Goal: Register for event/course

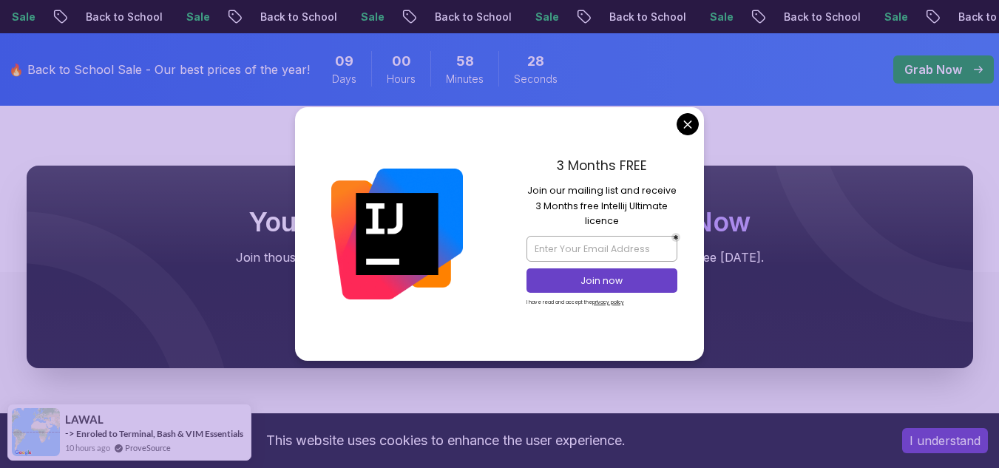
scroll to position [5832, 0]
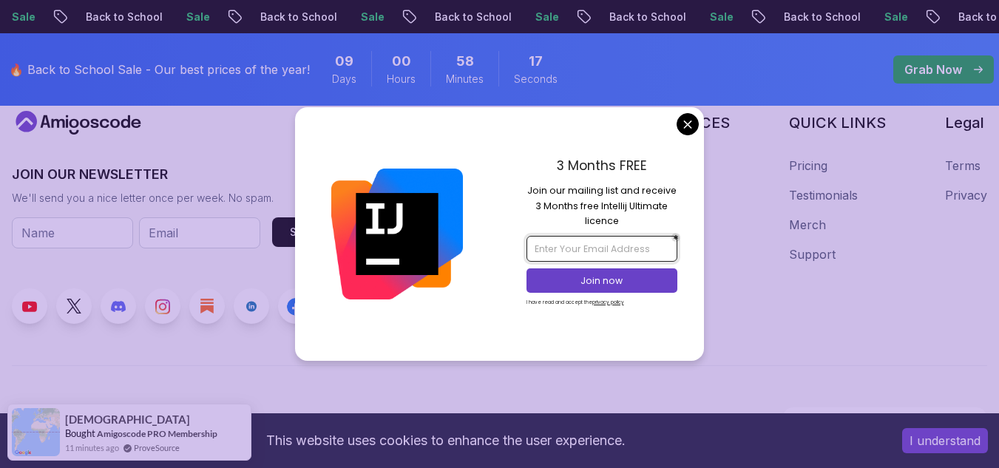
click at [542, 251] on input "email" at bounding box center [601, 248] width 151 height 25
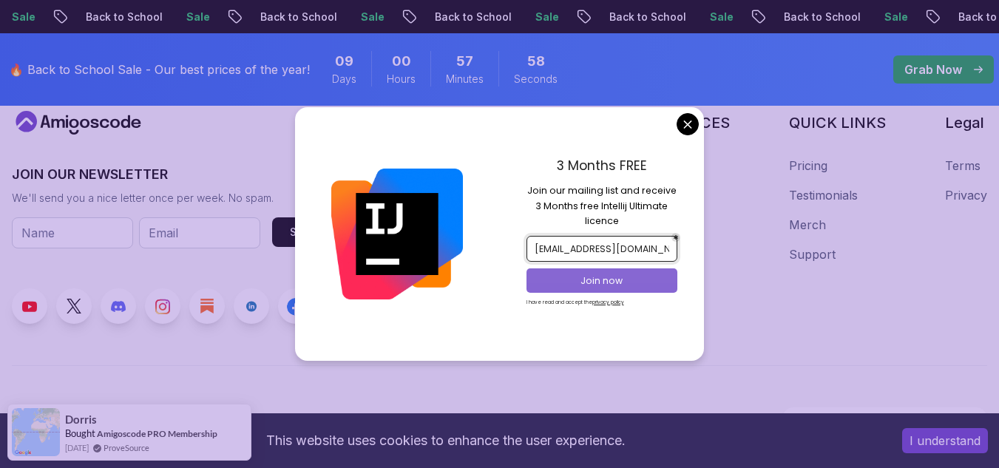
type input "geofreykayin@gmail.com"
click at [587, 277] on p "Join now" at bounding box center [601, 280] width 123 height 13
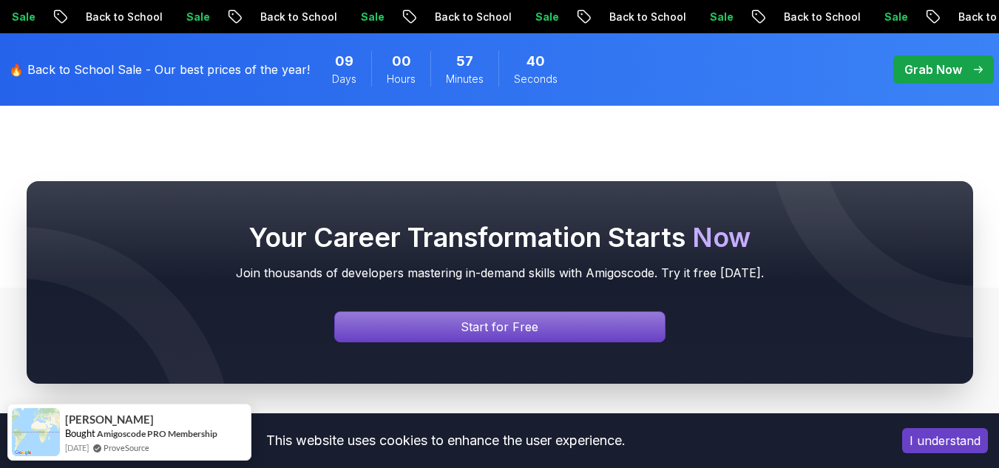
scroll to position [5443, 0]
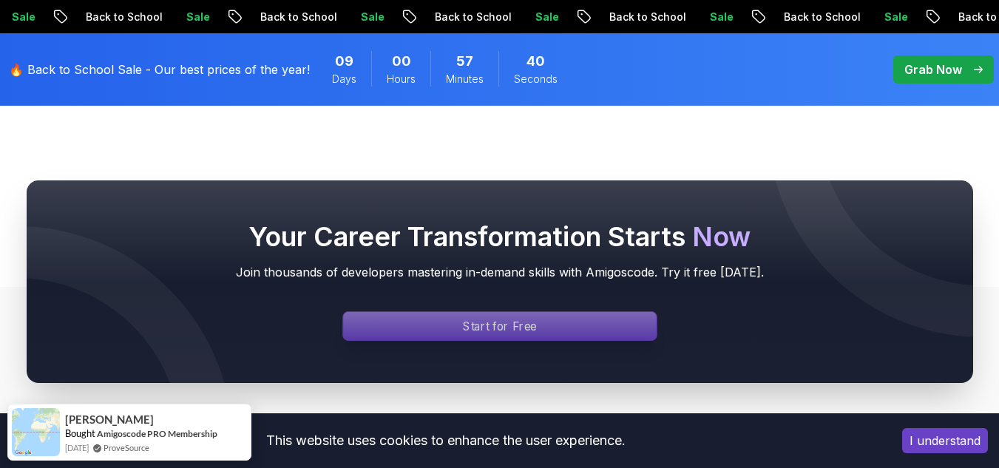
click at [541, 312] on div "Signin page" at bounding box center [499, 326] width 313 height 28
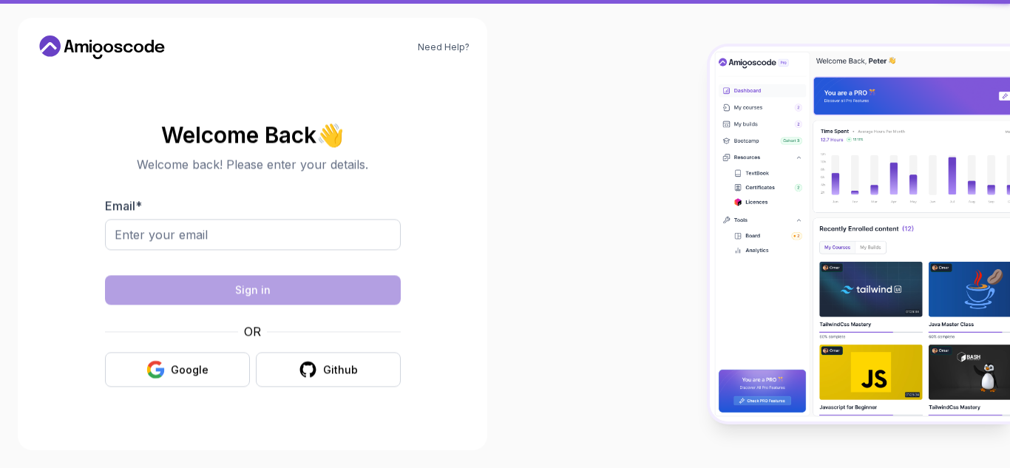
click at [541, 311] on div at bounding box center [757, 234] width 505 height 468
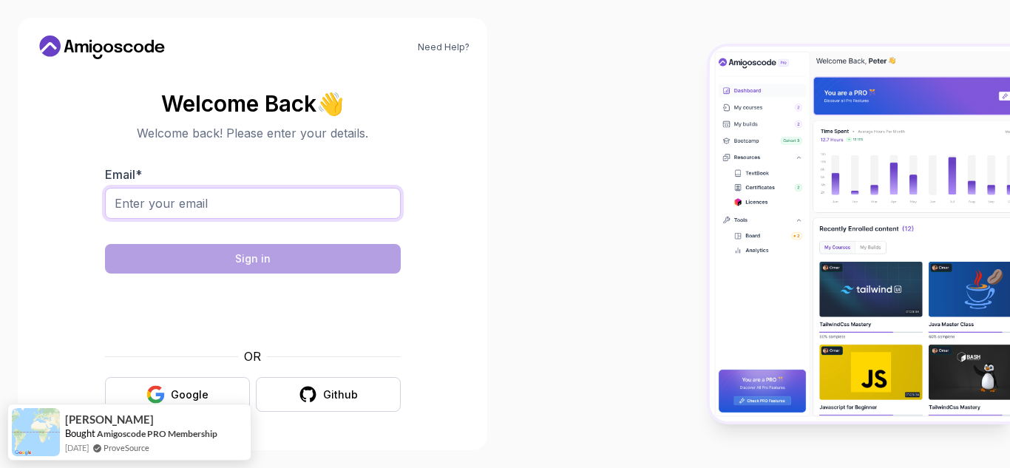
click at [160, 208] on input "Email *" at bounding box center [253, 203] width 296 height 31
type input "geofreykayin@gmail.com"
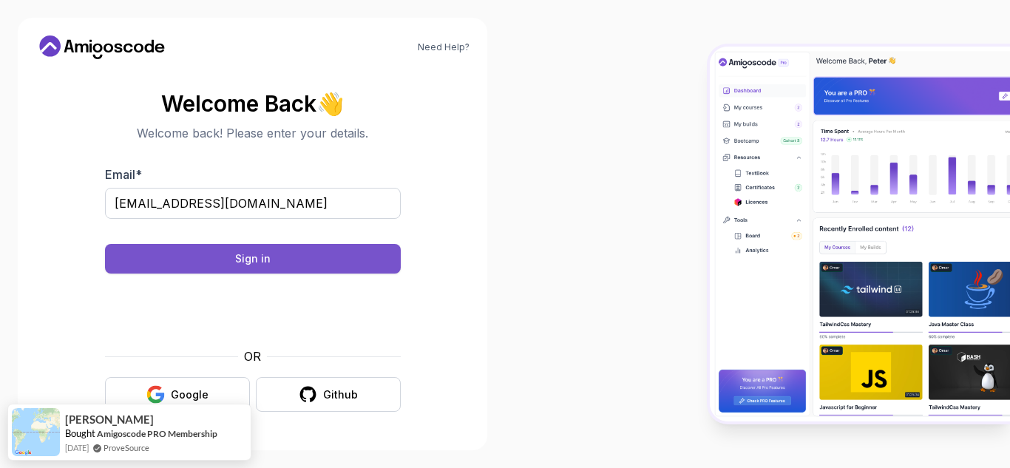
click at [346, 256] on button "Sign in" at bounding box center [253, 259] width 296 height 30
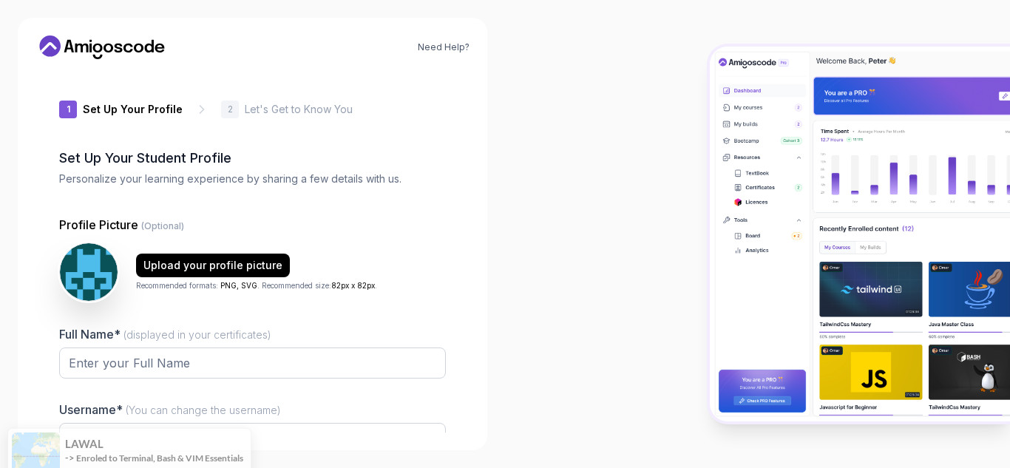
type input "sharpcougar3f8c9"
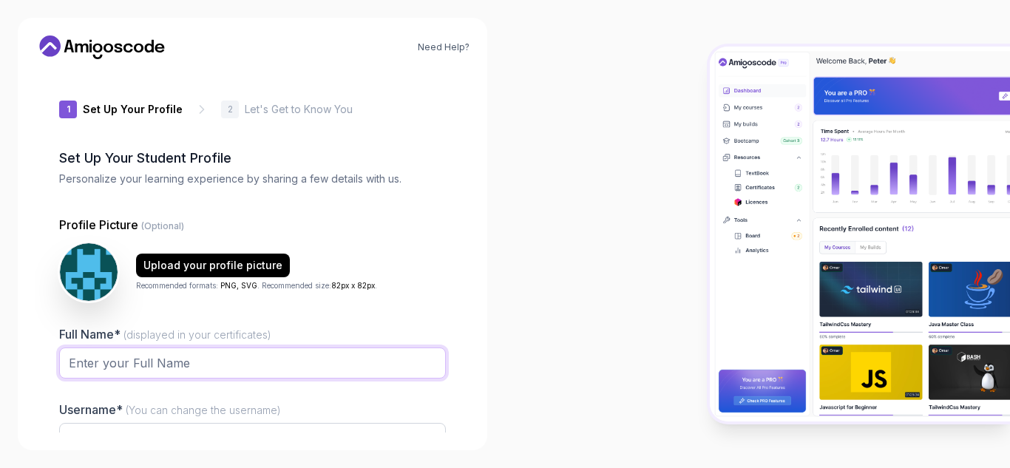
click at [162, 361] on input "Full Name* (displayed in your certificates)" at bounding box center [252, 362] width 387 height 31
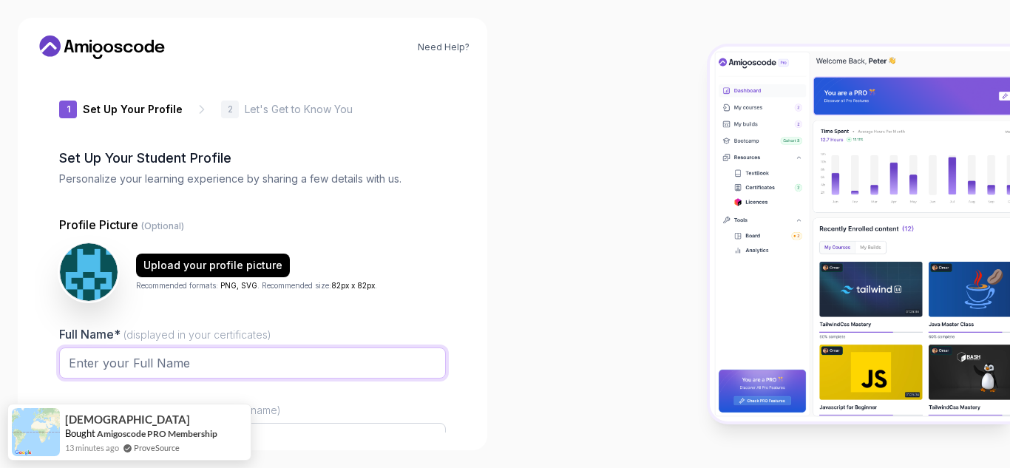
type input "devrata"
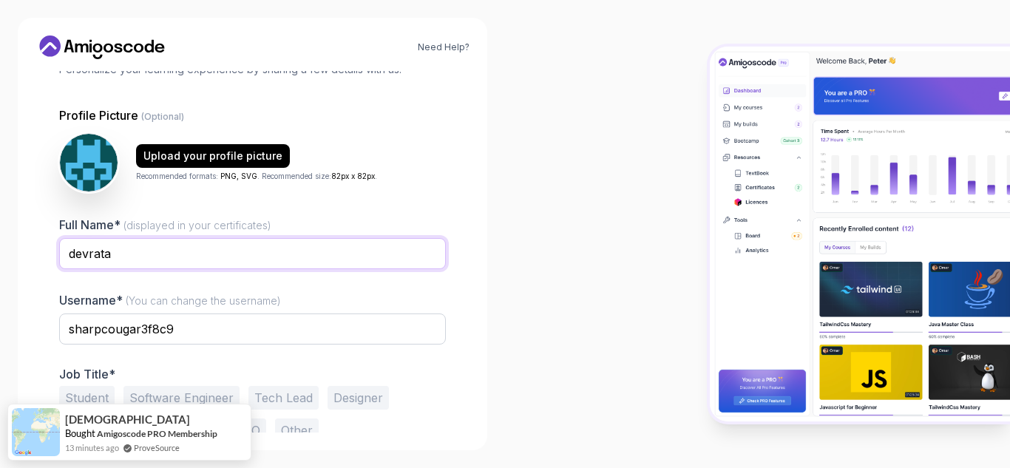
scroll to position [149, 0]
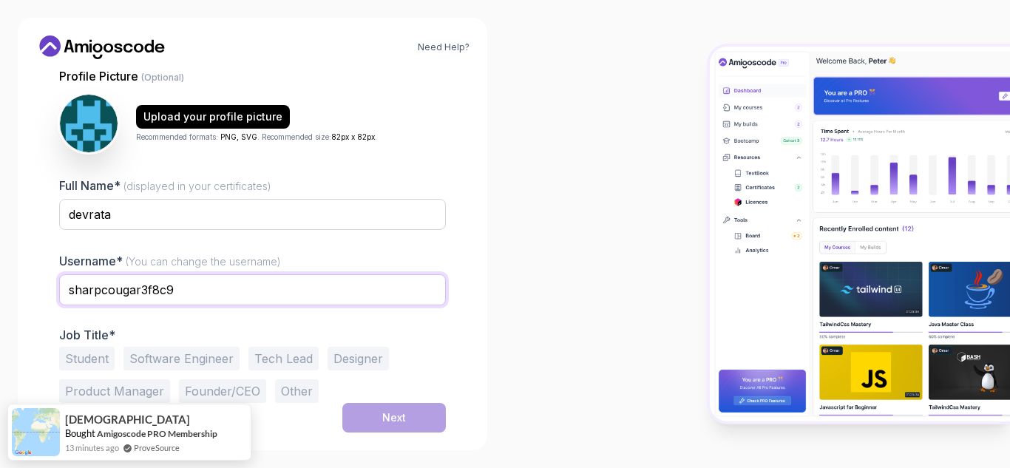
click at [179, 283] on input "sharpcougar3f8c9" at bounding box center [252, 289] width 387 height 31
type input "s"
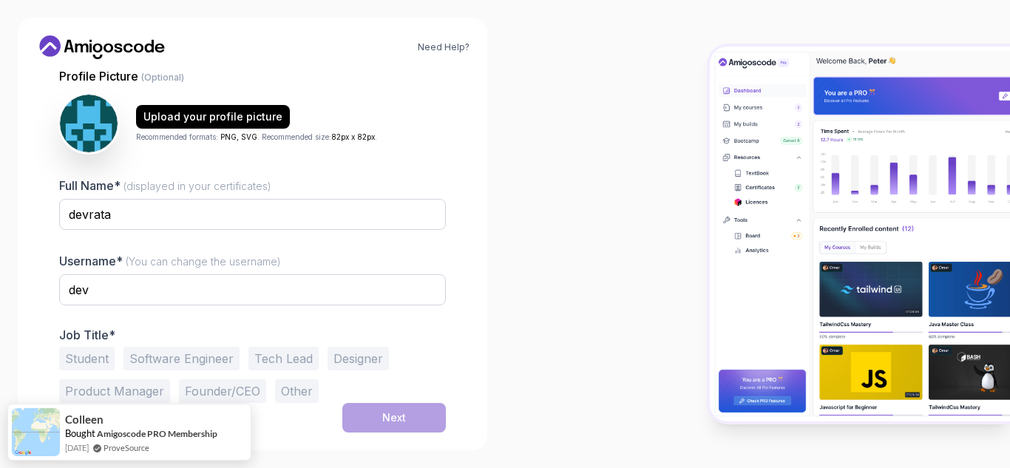
click at [102, 358] on button "Student" at bounding box center [86, 359] width 55 height 24
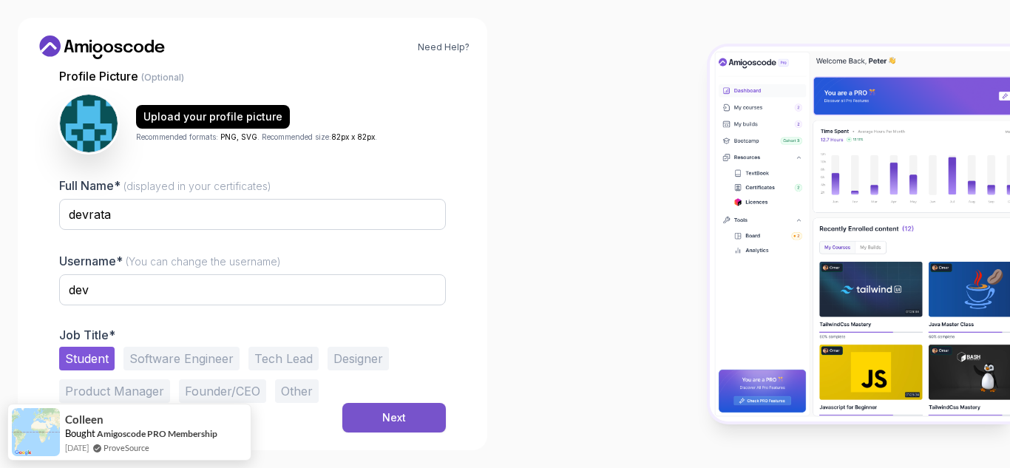
click at [371, 419] on button "Next" at bounding box center [393, 418] width 103 height 30
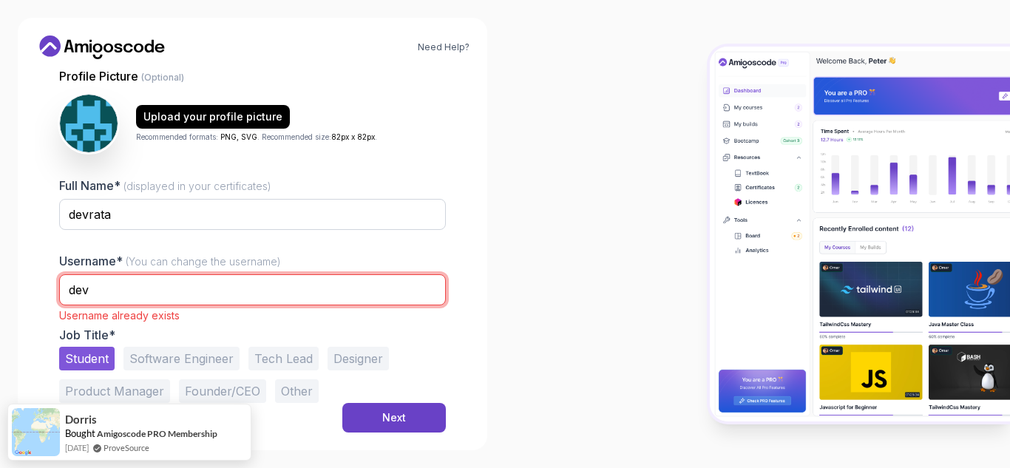
click at [120, 289] on input "dev" at bounding box center [252, 289] width 387 height 31
type input "devrat"
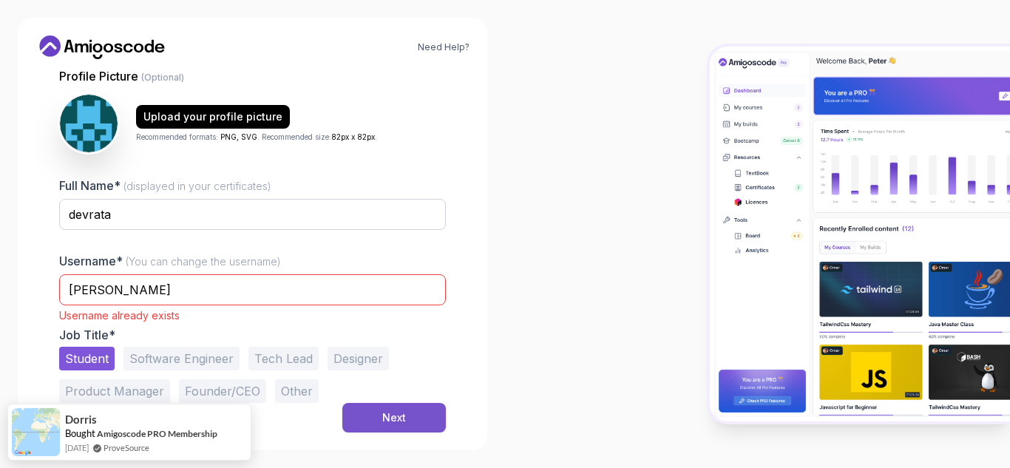
click at [415, 421] on button "Next" at bounding box center [393, 418] width 103 height 30
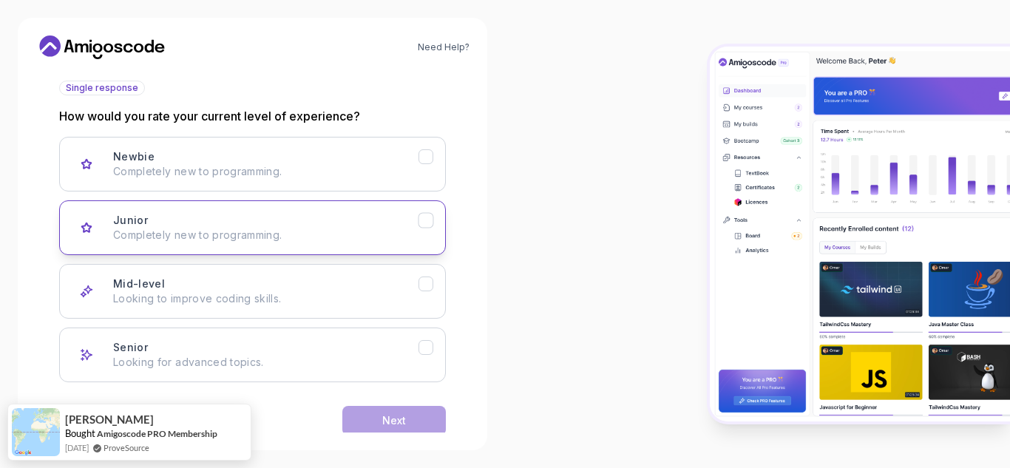
scroll to position [177, 0]
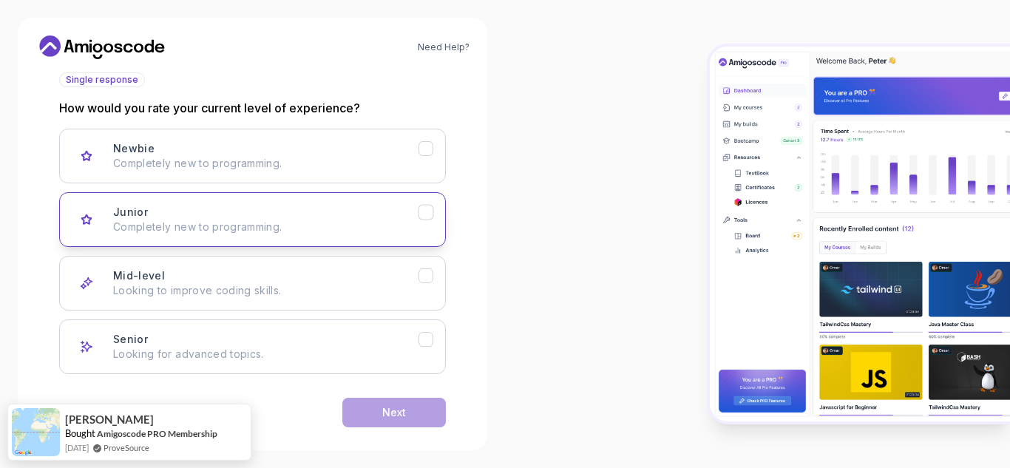
click at [257, 278] on div "Mid-level Looking to improve coding skills." at bounding box center [265, 283] width 305 height 30
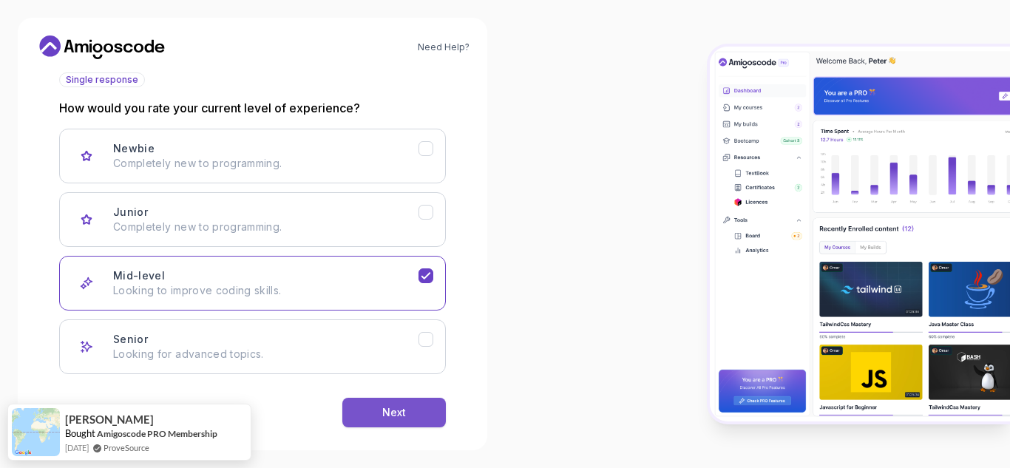
click at [394, 412] on div "Next" at bounding box center [394, 412] width 24 height 15
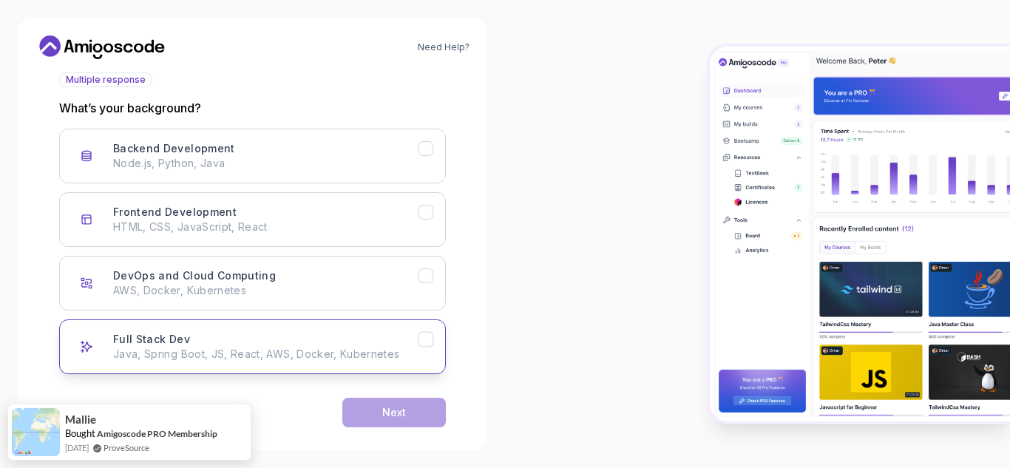
click at [232, 338] on div "Full Stack Dev Java, Spring Boot, JS, React, AWS, Docker, Kubernetes" at bounding box center [265, 347] width 305 height 30
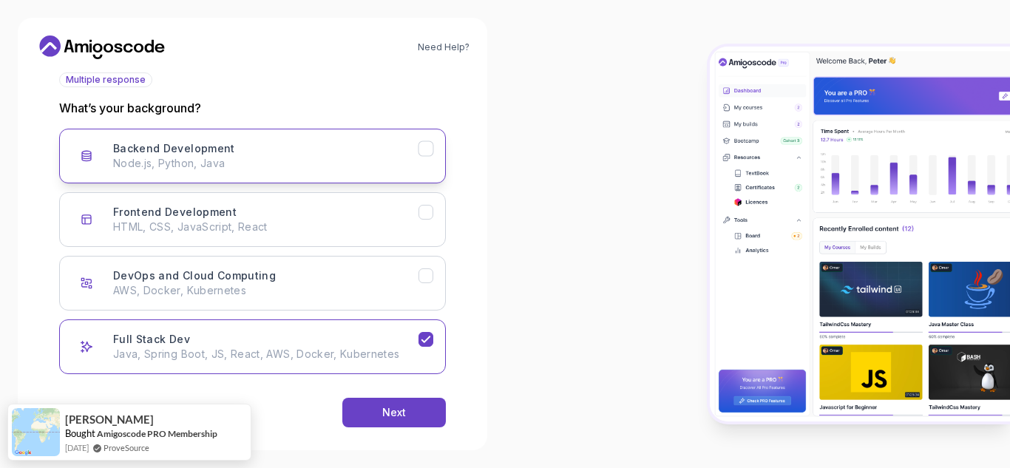
click at [208, 146] on h3 "Backend Development" at bounding box center [174, 148] width 122 height 15
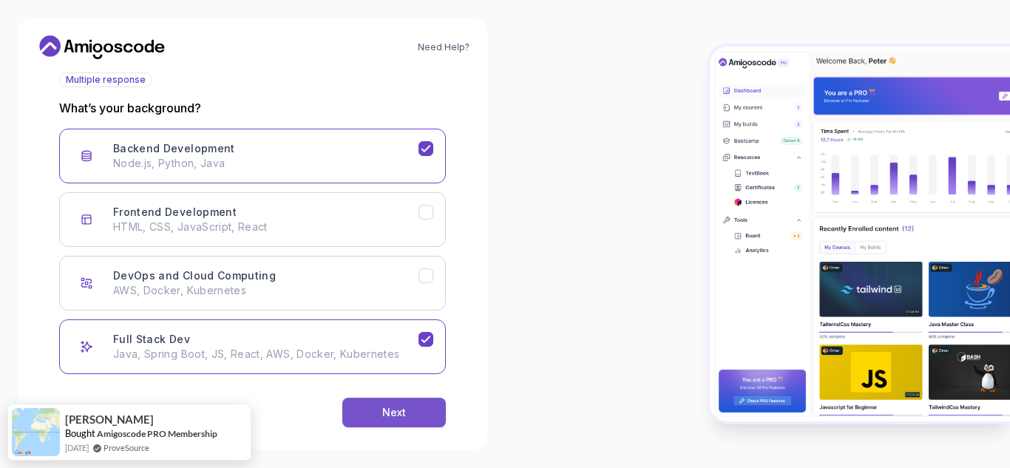
click at [406, 404] on button "Next" at bounding box center [393, 413] width 103 height 30
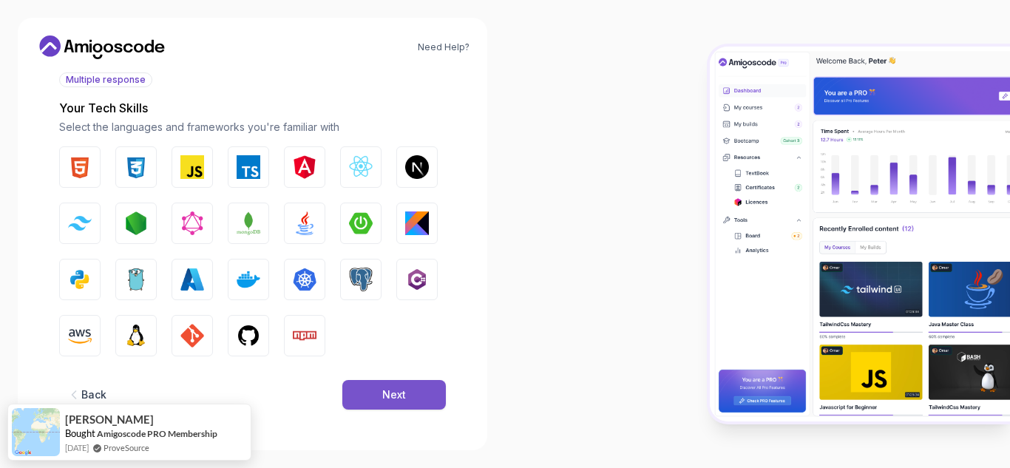
click at [407, 404] on button "Next" at bounding box center [393, 395] width 103 height 30
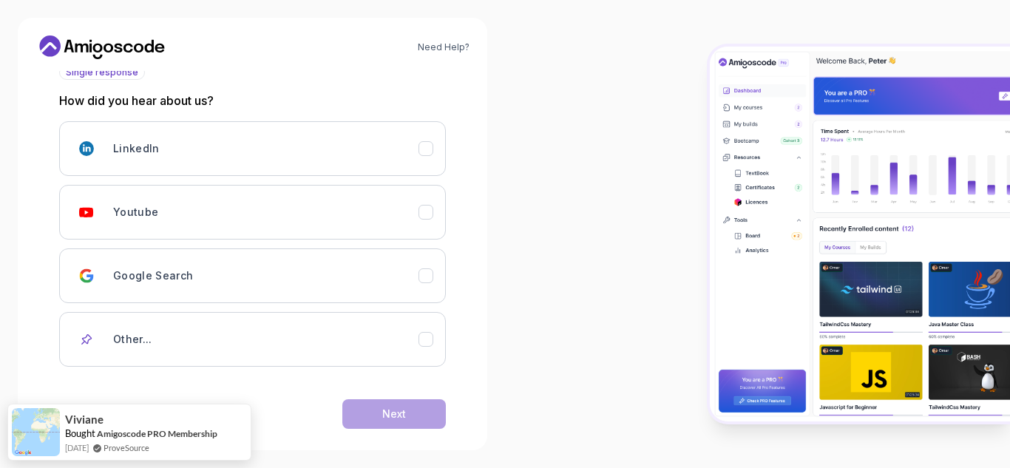
scroll to position [171, 0]
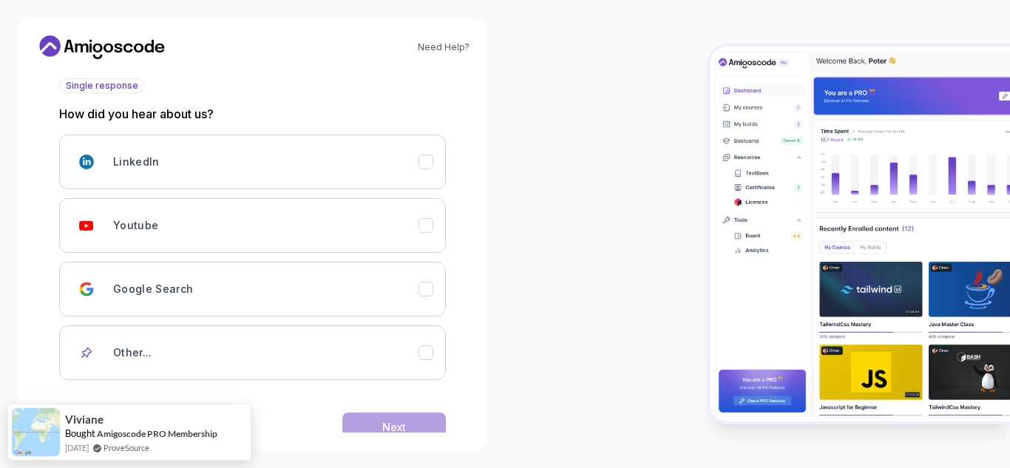
click at [303, 251] on button "Youtube" at bounding box center [252, 225] width 387 height 55
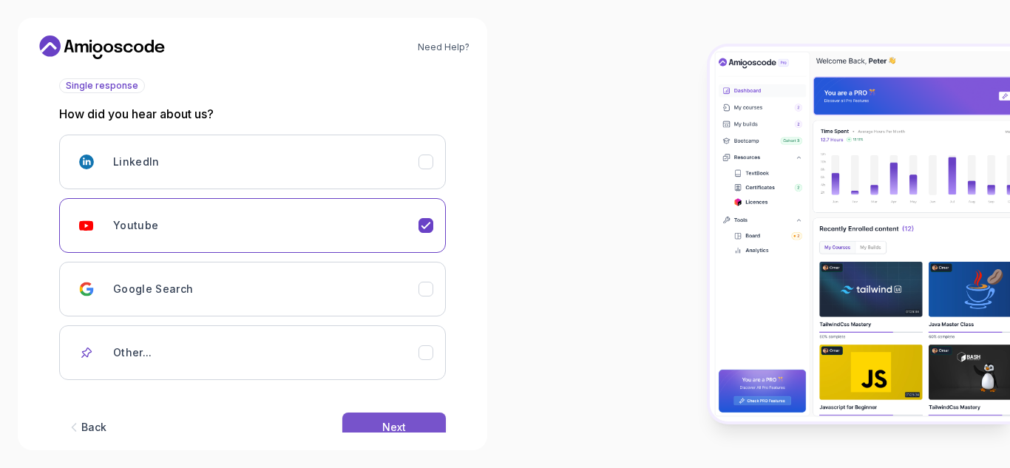
click at [409, 424] on button "Next" at bounding box center [393, 427] width 103 height 30
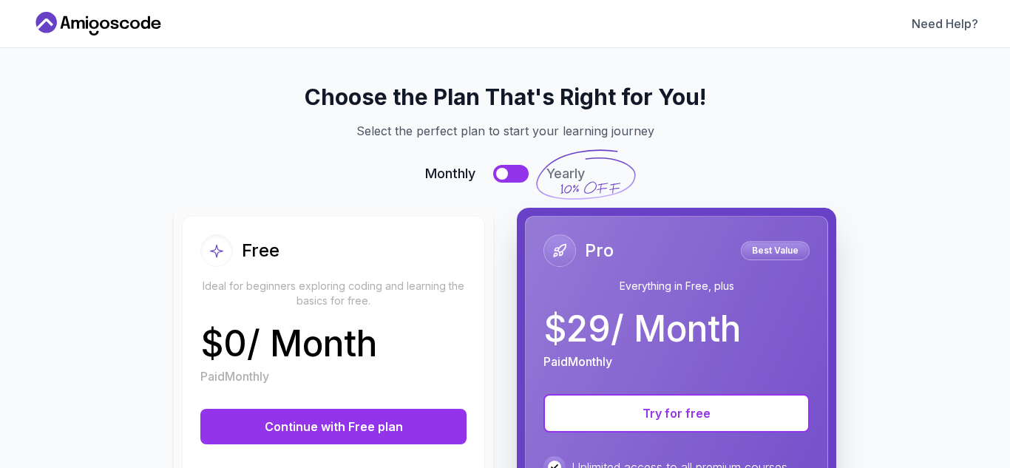
scroll to position [0, 0]
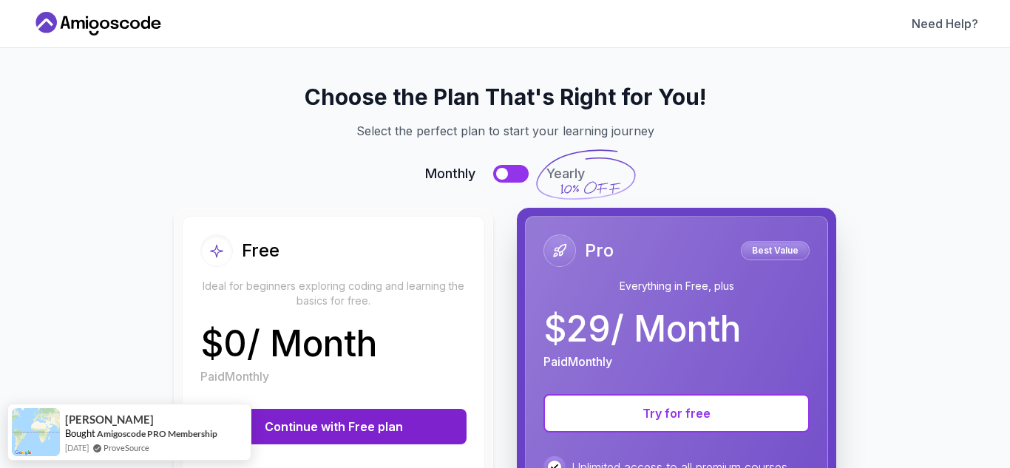
click at [373, 426] on button "Continue with Free plan" at bounding box center [333, 426] width 266 height 35
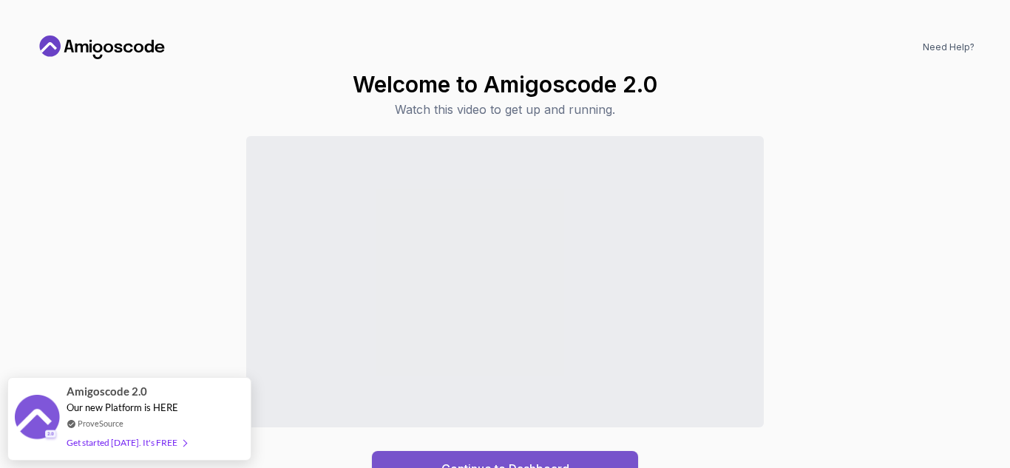
click at [585, 458] on button "Continue to Dashboard" at bounding box center [505, 468] width 266 height 35
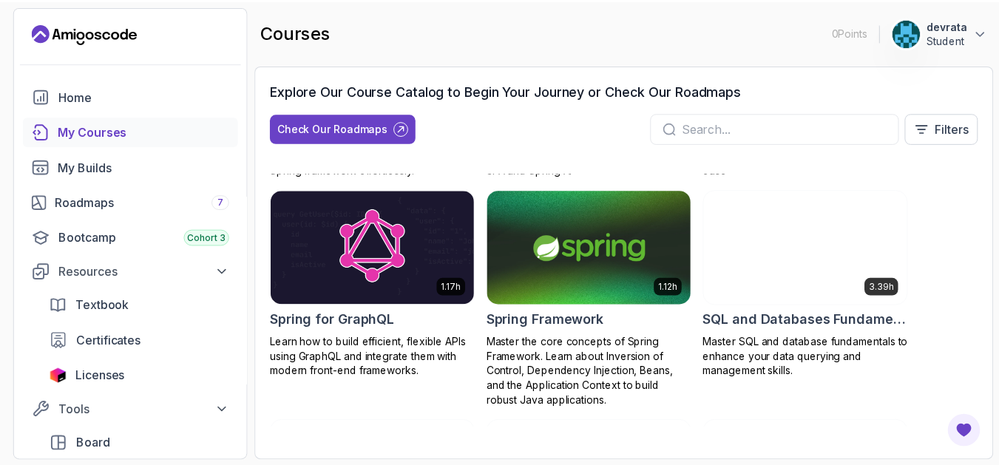
scroll to position [2688, 0]
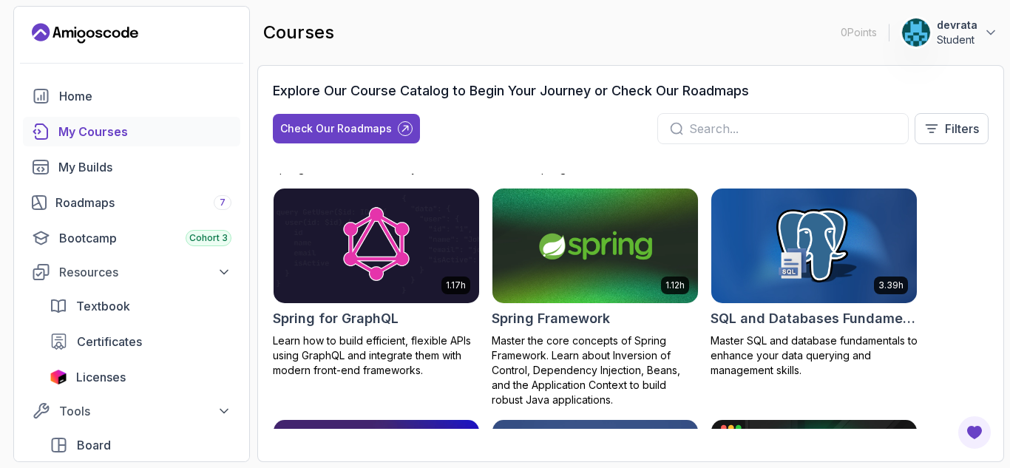
click at [598, 265] on img at bounding box center [595, 246] width 216 height 120
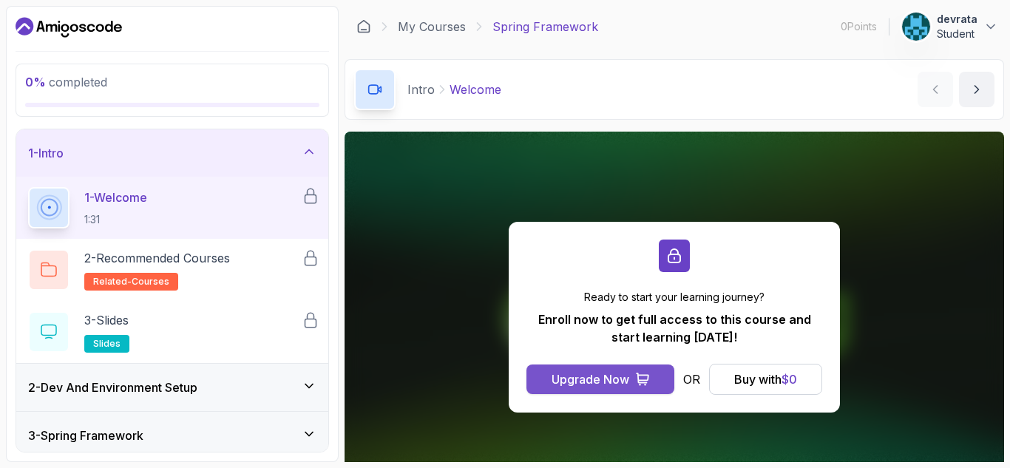
click at [619, 384] on div "Upgrade Now" at bounding box center [590, 379] width 78 height 18
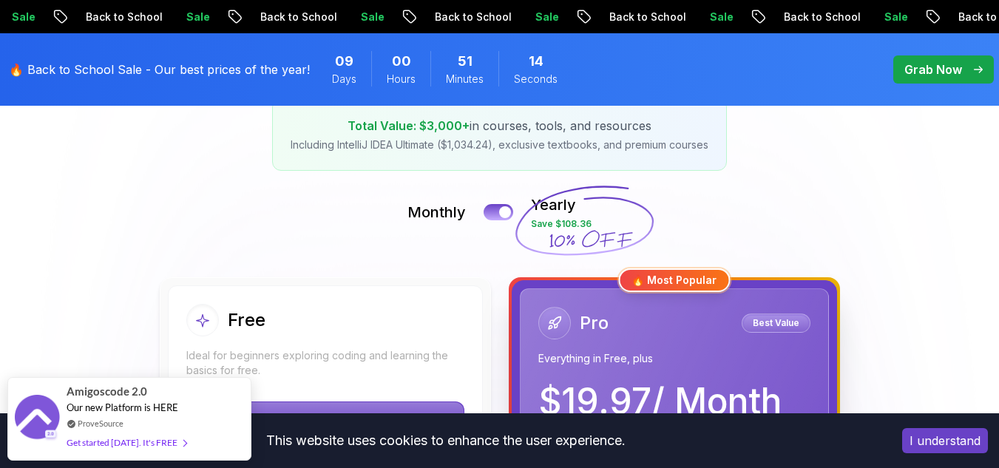
scroll to position [262, 0]
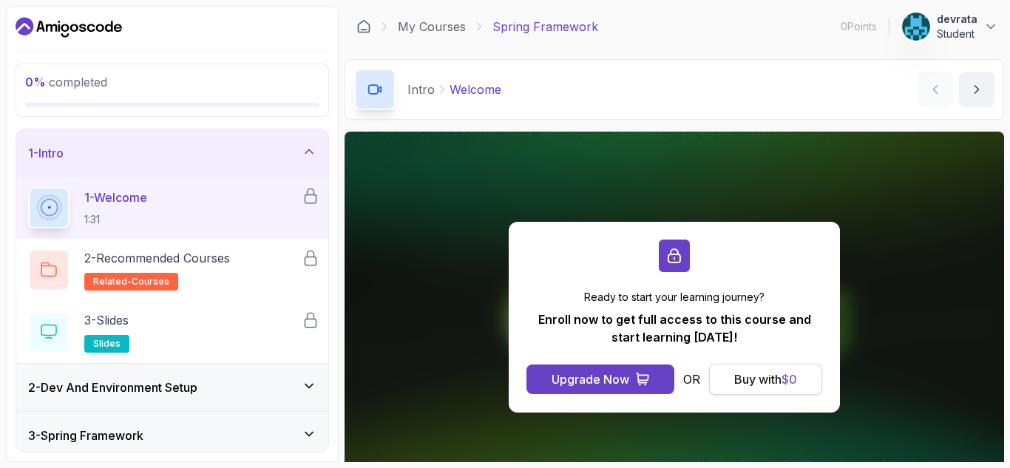
click at [746, 378] on div "Buy with $ 0" at bounding box center [765, 379] width 63 height 18
